Goal: Task Accomplishment & Management: Complete application form

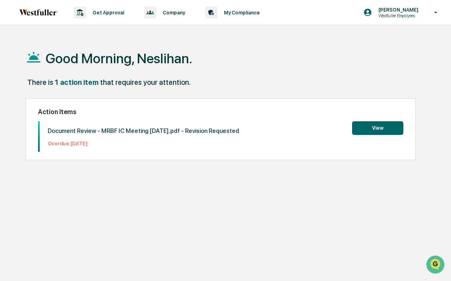
click at [371, 124] on button "View" at bounding box center [377, 128] width 51 height 14
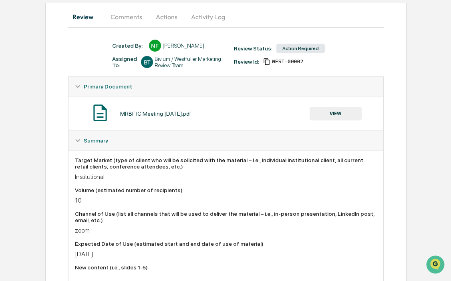
scroll to position [77, 0]
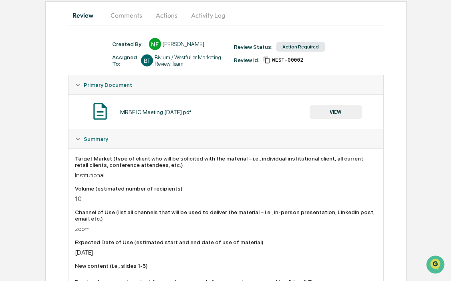
click at [135, 20] on button "Comments" at bounding box center [126, 15] width 44 height 19
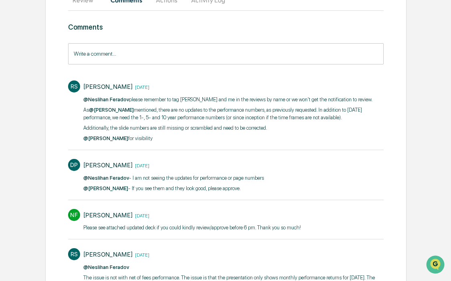
scroll to position [100, 0]
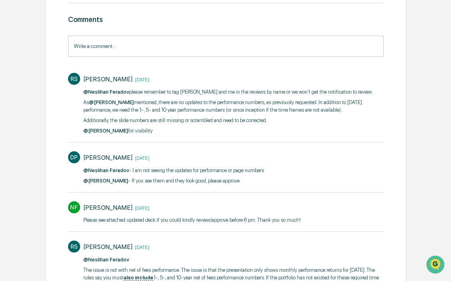
click at [240, 103] on p "As @[PERSON_NAME] mentioned, there are no updates to the performance numbers, a…" at bounding box center [233, 107] width 300 height 16
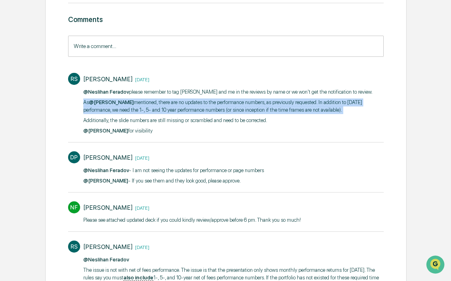
click at [240, 103] on p "As @[PERSON_NAME] mentioned, there are no updates to the performance numbers, a…" at bounding box center [233, 107] width 300 height 16
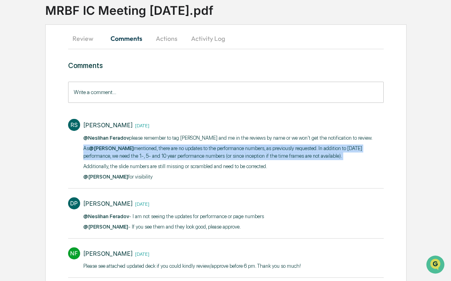
scroll to position [44, 0]
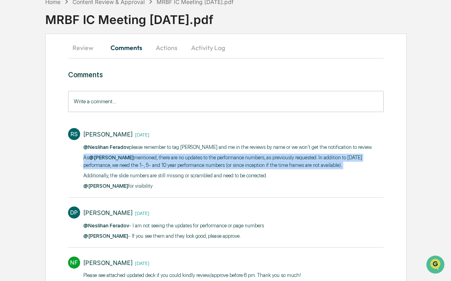
click at [171, 50] on button "Actions" at bounding box center [167, 47] width 36 height 19
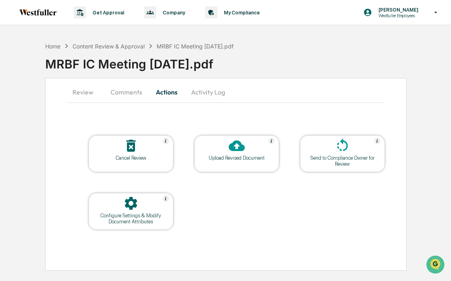
scroll to position [0, 0]
click at [242, 145] on icon at bounding box center [237, 146] width 16 height 11
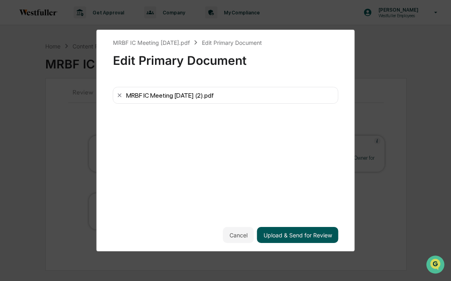
click at [280, 233] on button "Upload & Send for Review" at bounding box center [297, 235] width 81 height 16
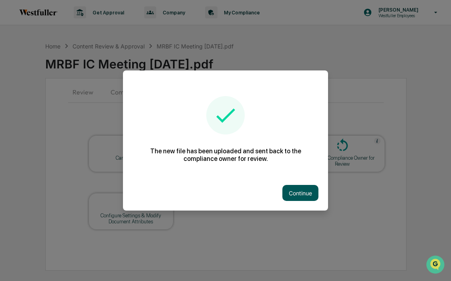
click at [292, 194] on button "Continue" at bounding box center [300, 193] width 36 height 16
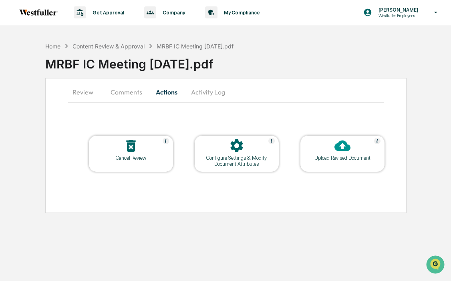
click at [125, 94] on button "Comments" at bounding box center [126, 91] width 44 height 19
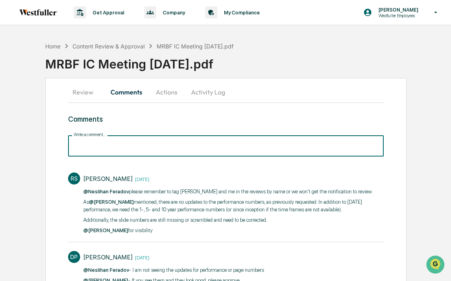
click at [141, 149] on input "Write a comment..." at bounding box center [226, 145] width 316 height 21
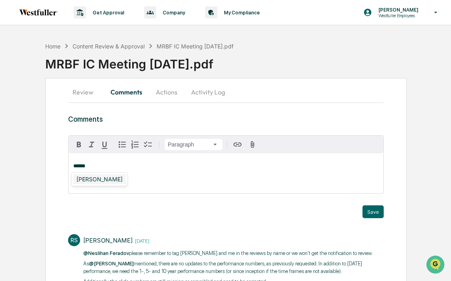
click at [92, 180] on div "[PERSON_NAME]" at bounding box center [99, 179] width 52 height 10
click at [86, 176] on div "[PERSON_NAME]" at bounding box center [99, 179] width 52 height 10
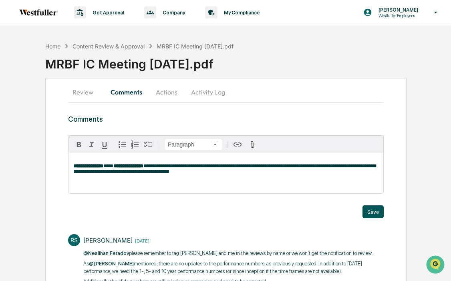
click at [370, 215] on button "Save" at bounding box center [372, 211] width 21 height 13
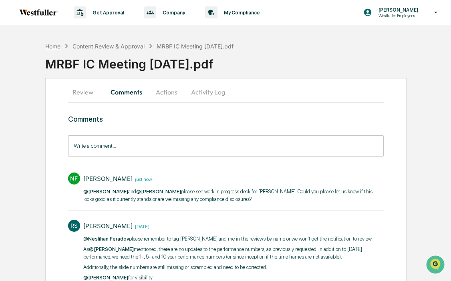
click at [55, 46] on div "Home" at bounding box center [52, 46] width 15 height 7
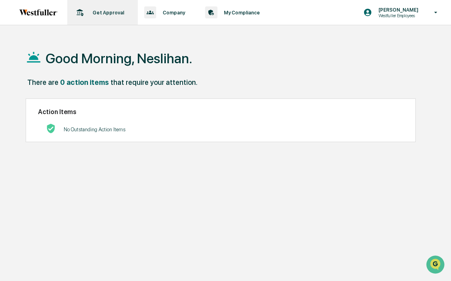
click at [104, 15] on p "Get Approval" at bounding box center [107, 13] width 42 height 6
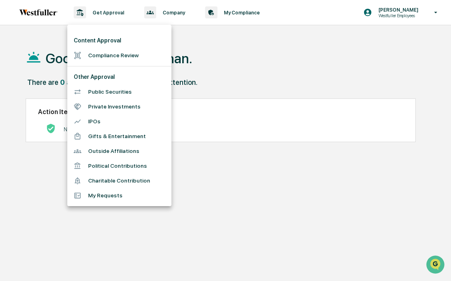
click at [117, 55] on li "Compliance Review" at bounding box center [119, 55] width 104 height 15
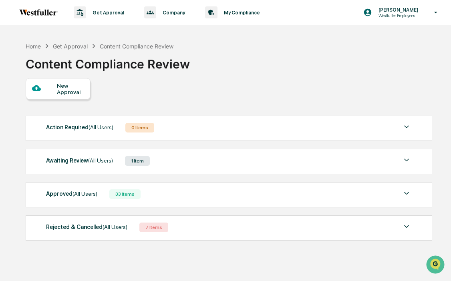
click at [66, 86] on div "New Approval" at bounding box center [70, 88] width 27 height 13
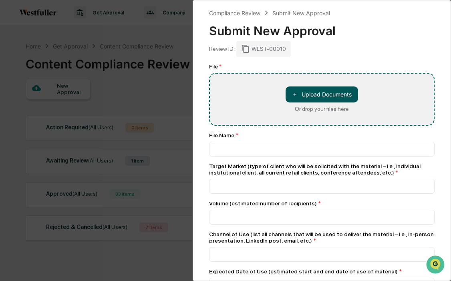
type input "**********"
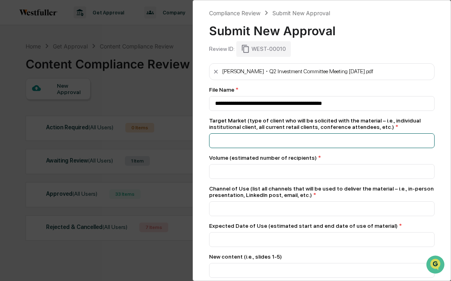
click at [259, 139] on input at bounding box center [321, 140] width 225 height 15
type input "**********"
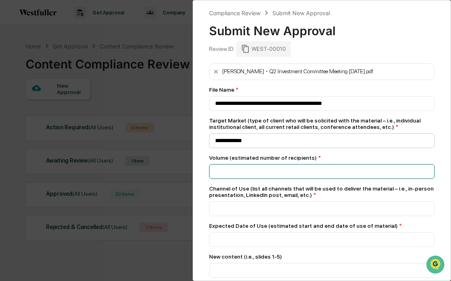
type input "*"
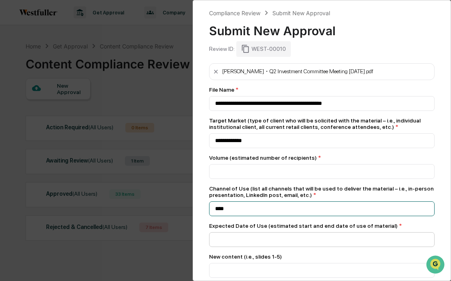
type input "****"
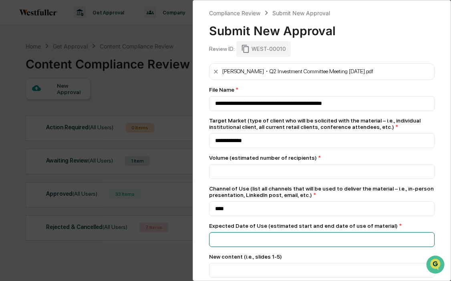
click at [222, 238] on input at bounding box center [321, 239] width 225 height 15
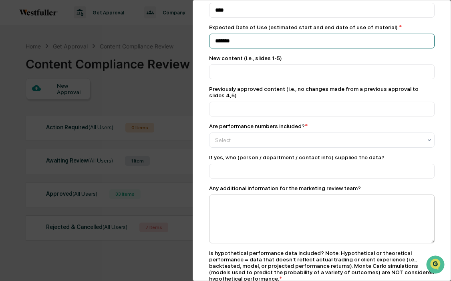
scroll to position [208, 0]
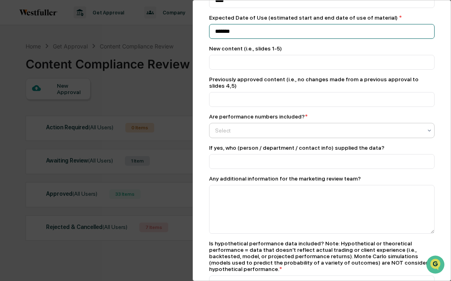
type input "*******"
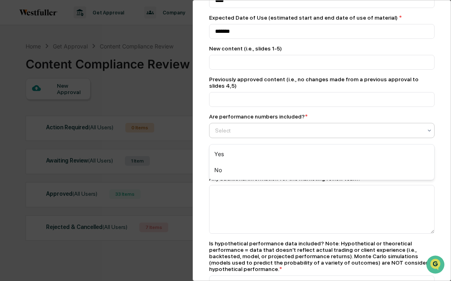
click at [262, 134] on div at bounding box center [318, 131] width 207 height 8
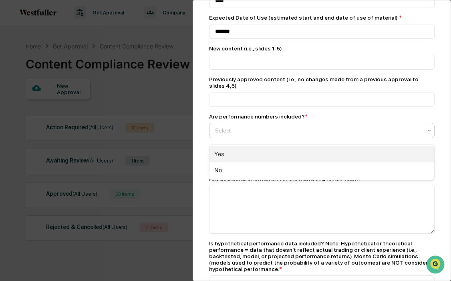
click at [247, 155] on div "Yes" at bounding box center [321, 154] width 225 height 16
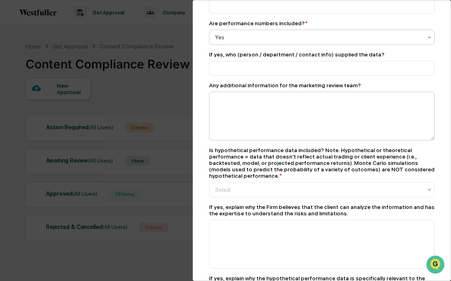
scroll to position [328, 0]
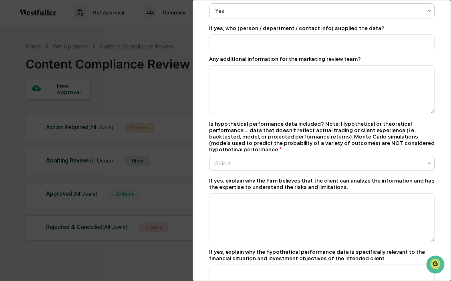
click at [251, 167] on div at bounding box center [318, 163] width 207 height 8
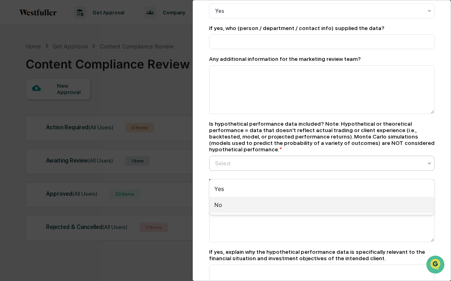
click at [238, 212] on div "No" at bounding box center [321, 205] width 225 height 16
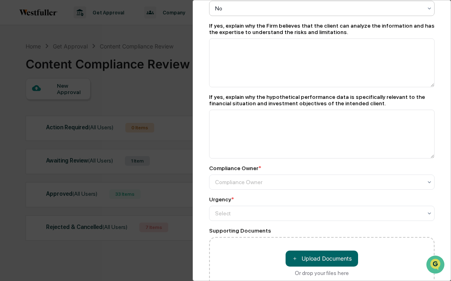
scroll to position [486, 0]
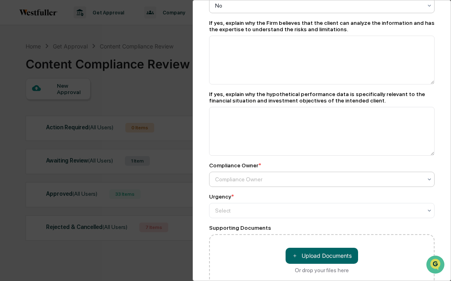
click at [241, 183] on div at bounding box center [318, 179] width 207 height 8
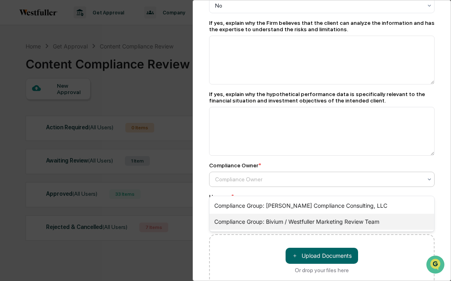
click at [243, 217] on div "Compliance Group: Bivium / Westfuller Marketing Review Team" at bounding box center [321, 222] width 225 height 16
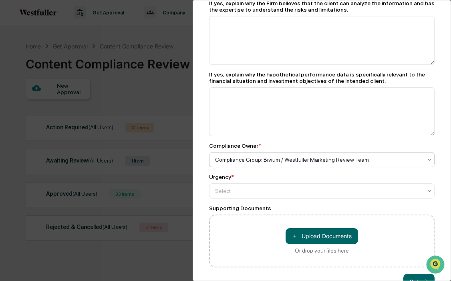
scroll to position [516, 0]
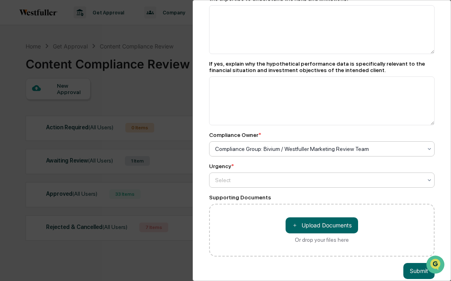
click at [244, 181] on div "Select" at bounding box center [321, 180] width 225 height 15
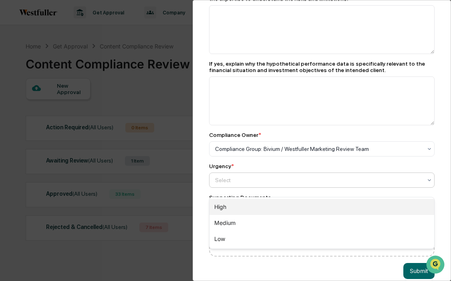
click at [242, 205] on div "High" at bounding box center [321, 207] width 225 height 16
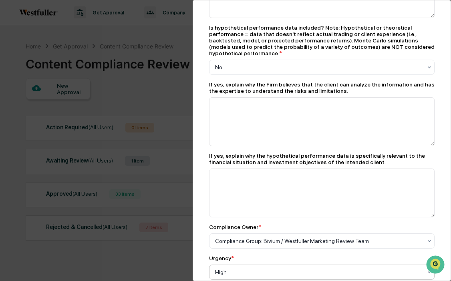
scroll to position [395, 0]
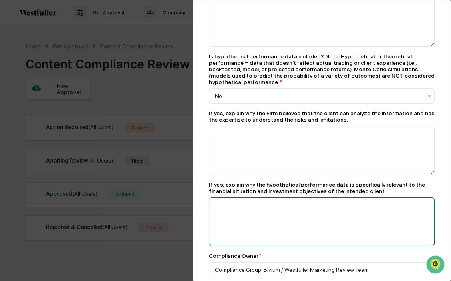
click at [239, 211] on textarea at bounding box center [321, 221] width 225 height 49
type textarea "*"
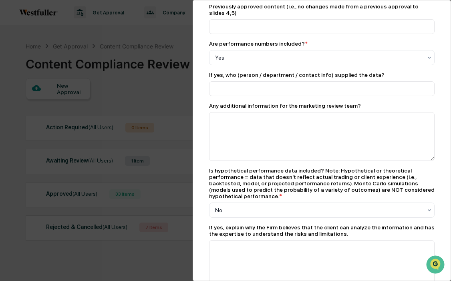
scroll to position [276, 0]
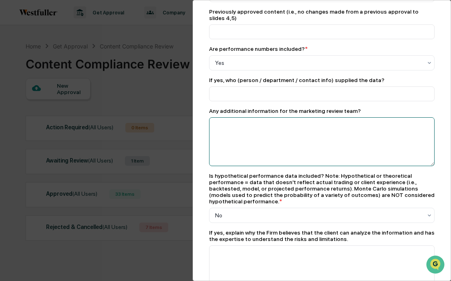
click at [287, 163] on textarea at bounding box center [321, 141] width 225 height 49
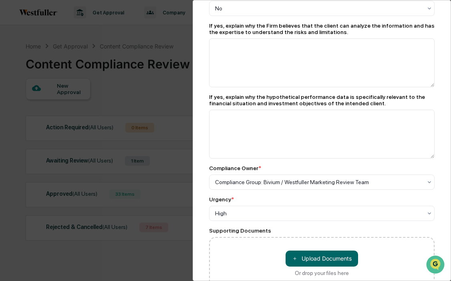
scroll to position [534, 0]
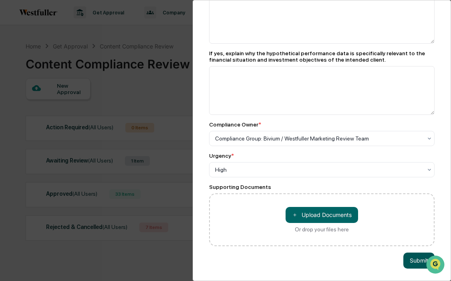
type textarea "**********"
click at [408, 256] on button "Submit" at bounding box center [418, 261] width 31 height 16
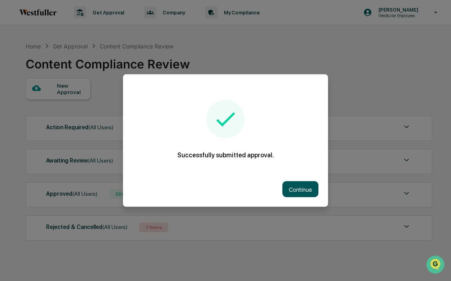
click at [295, 184] on button "Continue" at bounding box center [300, 189] width 36 height 16
